Goal: Information Seeking & Learning: Learn about a topic

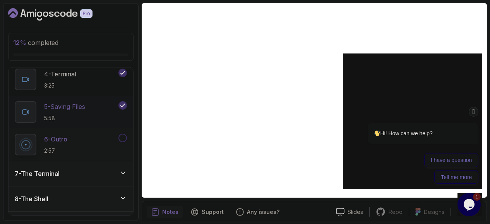
scroll to position [282, 0]
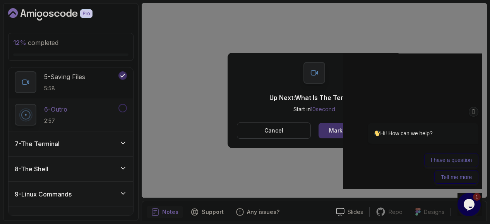
click at [77, 136] on div "7 - The Terminal" at bounding box center [71, 143] width 125 height 25
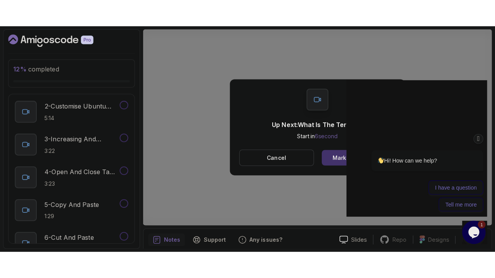
scroll to position [163, 0]
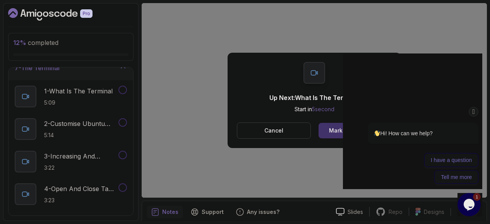
click at [82, 87] on p "1 - What Is The Terminal" at bounding box center [78, 90] width 68 height 9
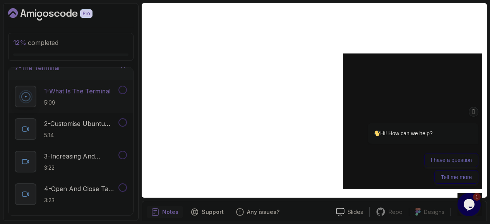
click at [15, 85] on button "1 - What Is The Terminal 5:09" at bounding box center [71, 96] width 112 height 22
click at [472, 110] on icon "Chat attention grabber" at bounding box center [473, 112] width 6 height 8
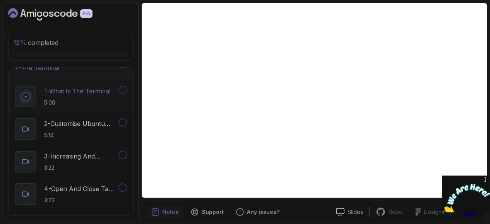
click at [486, 181] on icon "Close" at bounding box center [484, 179] width 7 height 8
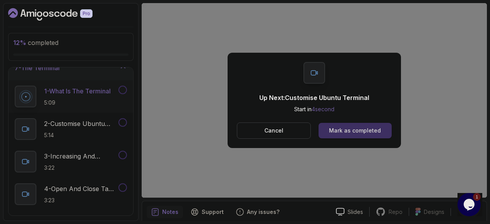
click at [384, 132] on button "Mark as completed" at bounding box center [354, 130] width 73 height 15
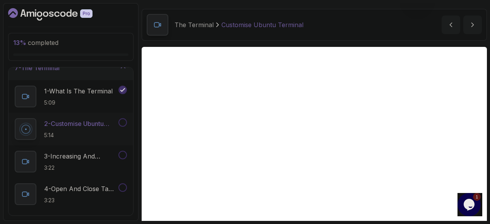
scroll to position [66, 0]
